Goal: Task Accomplishment & Management: Manage account settings

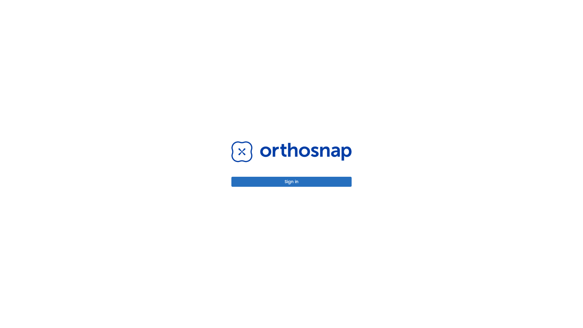
click at [291, 181] on button "Sign in" at bounding box center [291, 182] width 120 height 10
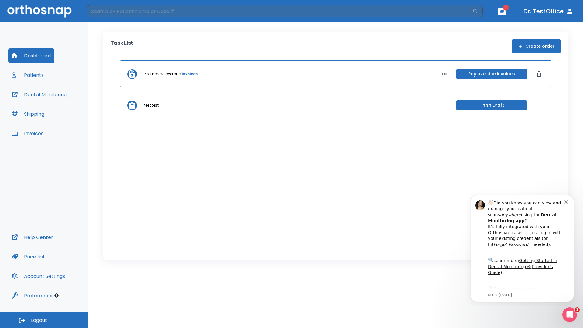
click at [44, 320] on span "Logout" at bounding box center [39, 320] width 16 height 7
